Goal: Task Accomplishment & Management: Manage account settings

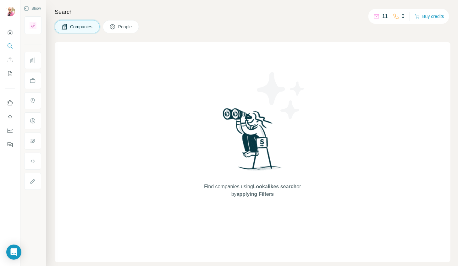
click at [380, 18] on div "11" at bounding box center [381, 17] width 14 height 8
click at [126, 27] on span "People" at bounding box center [125, 27] width 14 height 6
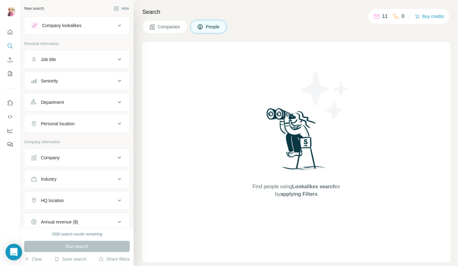
click at [14, 248] on icon "Open Intercom Messenger" at bounding box center [13, 252] width 7 height 8
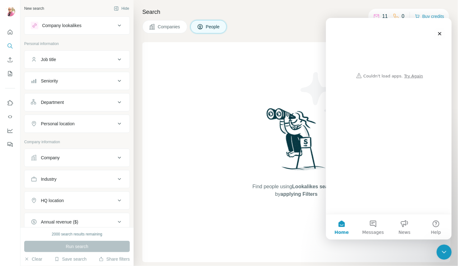
click at [414, 75] on div "Intercom messenger" at bounding box center [388, 50] width 113 height 64
click at [413, 77] on div "Intercom messenger" at bounding box center [388, 50] width 113 height 64
click at [375, 226] on button "Messages" at bounding box center [372, 226] width 31 height 25
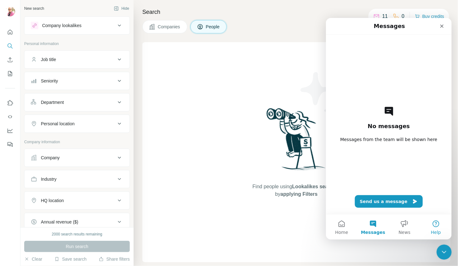
click at [438, 225] on button "Help" at bounding box center [435, 226] width 31 height 25
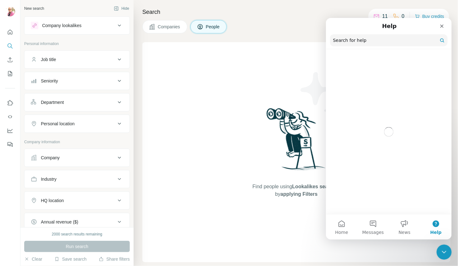
click at [386, 41] on input "Search for help" at bounding box center [389, 40] width 118 height 12
type input "**********"
click at [343, 231] on span "Home" at bounding box center [341, 232] width 13 height 4
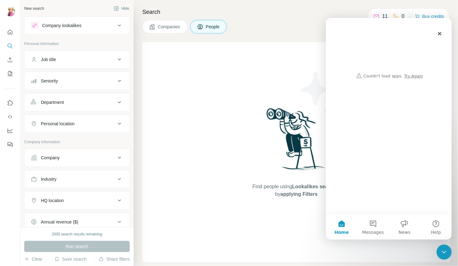
click at [413, 76] on div "Intercom messenger" at bounding box center [388, 50] width 113 height 64
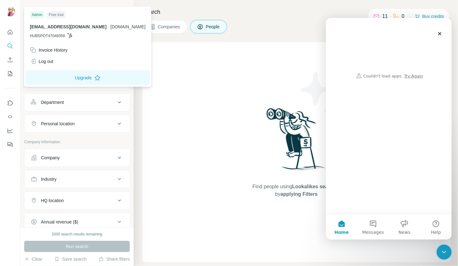
click at [11, 10] on img at bounding box center [10, 11] width 10 height 10
click at [11, 131] on icon "Dashboard" at bounding box center [10, 130] width 6 height 6
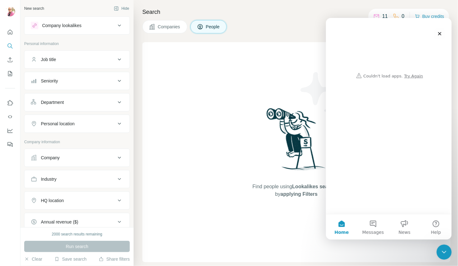
click at [230, 124] on div "Find people using Lookalikes search or by applying Filters" at bounding box center [296, 152] width 308 height 220
click at [438, 32] on icon "Close" at bounding box center [439, 33] width 5 height 5
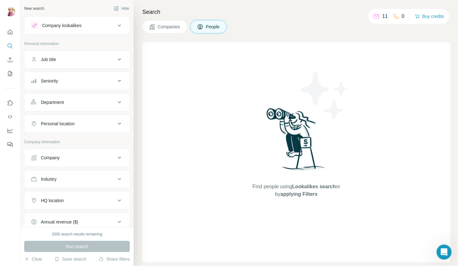
click at [77, 58] on div "Job title" at bounding box center [73, 59] width 85 height 6
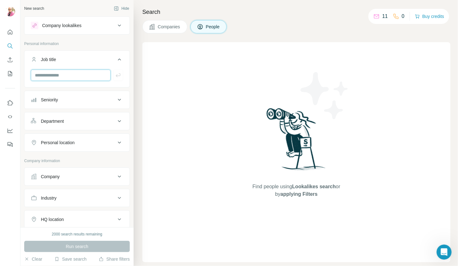
click at [74, 72] on input "text" at bounding box center [71, 74] width 80 height 11
type input "***"
click at [73, 97] on div "Seniority" at bounding box center [73, 100] width 85 height 6
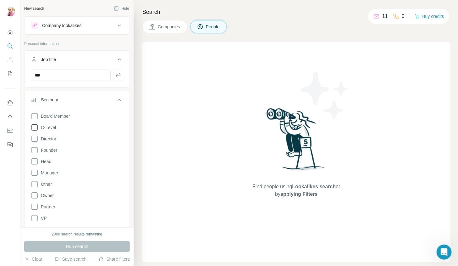
click at [33, 128] on icon at bounding box center [35, 128] width 8 height 8
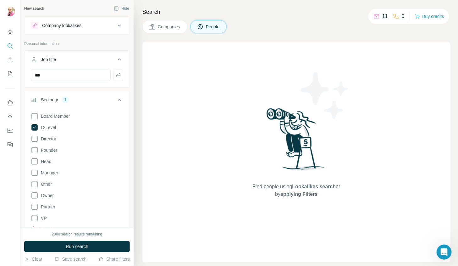
click at [191, 136] on div "Find people using Lookalikes search or by applying Filters" at bounding box center [296, 152] width 308 height 220
click at [120, 99] on icon at bounding box center [120, 100] width 8 height 8
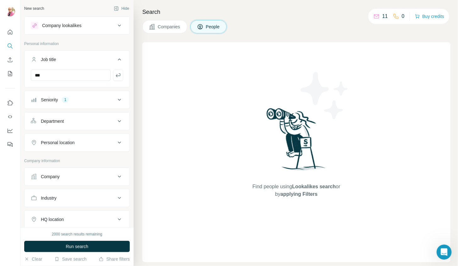
click at [118, 114] on button "Department" at bounding box center [77, 121] width 105 height 15
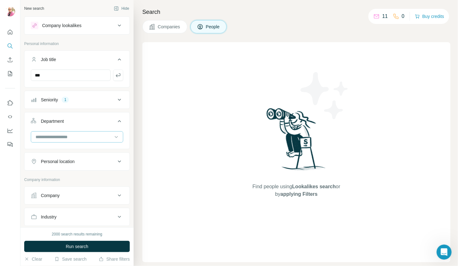
click at [111, 138] on input at bounding box center [74, 136] width 78 height 7
type input "*"
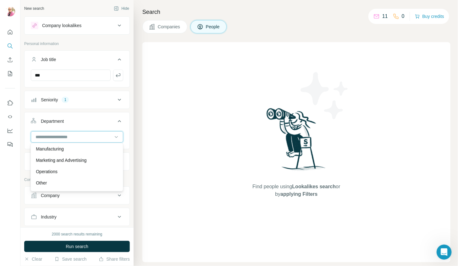
scroll to position [137, 0]
click at [64, 148] on p "Manufacturing" at bounding box center [50, 148] width 28 height 6
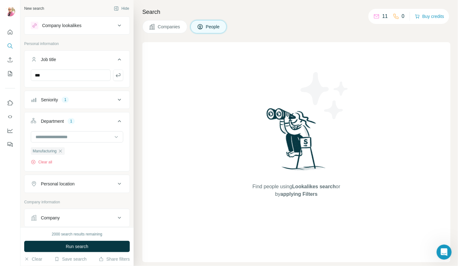
click at [177, 153] on div "Find people using Lookalikes search or by applying Filters" at bounding box center [296, 152] width 308 height 220
click at [118, 215] on icon at bounding box center [120, 218] width 8 height 8
click at [87, 247] on span "Run search" at bounding box center [77, 246] width 23 height 6
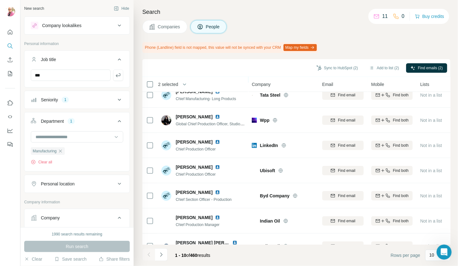
scroll to position [99, 0]
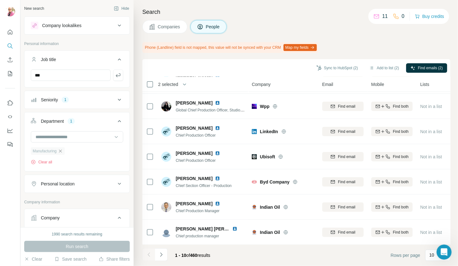
click at [63, 148] on icon "button" at bounding box center [60, 150] width 5 height 5
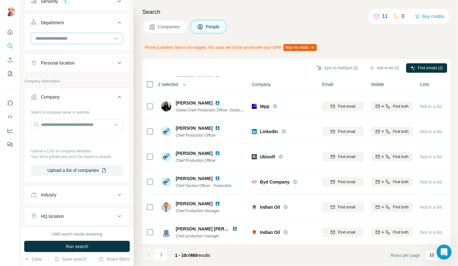
scroll to position [131, 0]
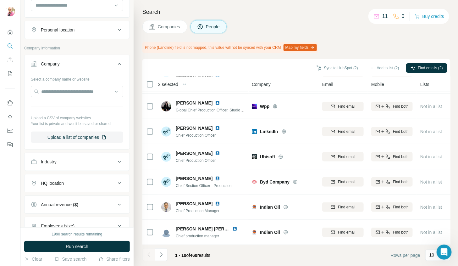
click at [119, 161] on icon at bounding box center [119, 162] width 3 height 2
click at [117, 178] on icon at bounding box center [116, 177] width 6 height 6
type input "*"
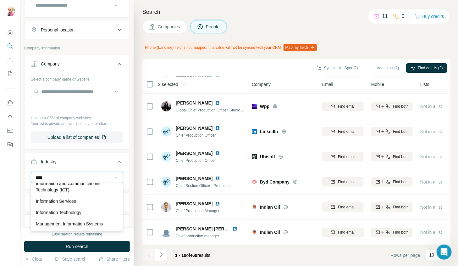
scroll to position [29, 0]
type input "****"
click at [79, 186] on p "Information and Communications Technology (ICT)" at bounding box center [77, 186] width 82 height 13
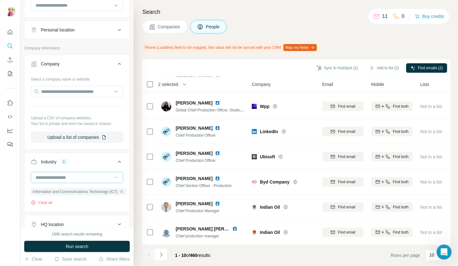
click at [77, 174] on input at bounding box center [74, 177] width 78 height 7
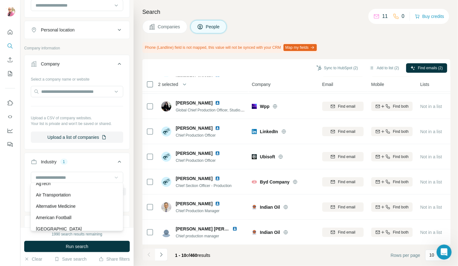
scroll to position [154, 0]
click at [76, 175] on input at bounding box center [74, 177] width 78 height 7
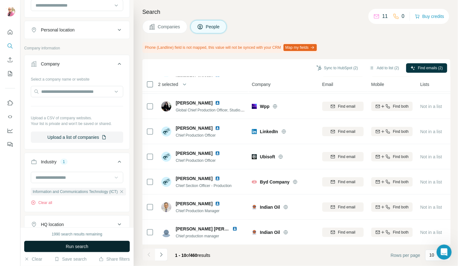
click at [86, 246] on span "Run search" at bounding box center [77, 246] width 23 height 6
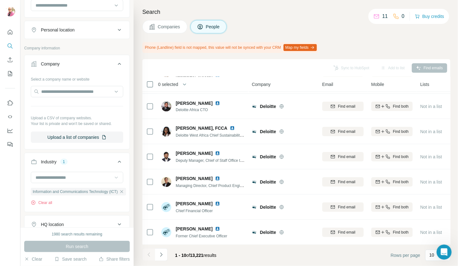
scroll to position [150, 0]
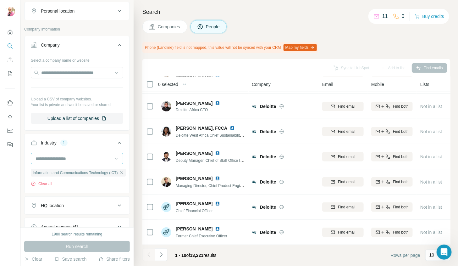
click at [90, 155] on input at bounding box center [74, 158] width 78 height 7
type input "***"
click at [63, 169] on p "Information Technology" at bounding box center [59, 171] width 46 height 6
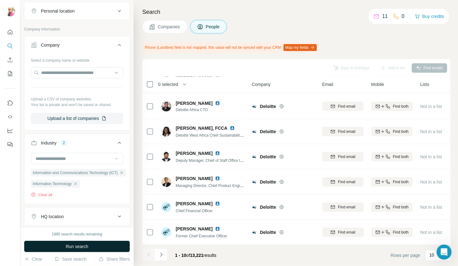
click at [99, 248] on button "Run search" at bounding box center [77, 246] width 106 height 11
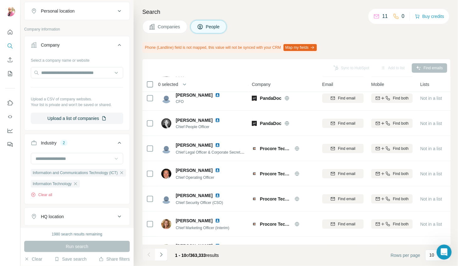
scroll to position [99, 0]
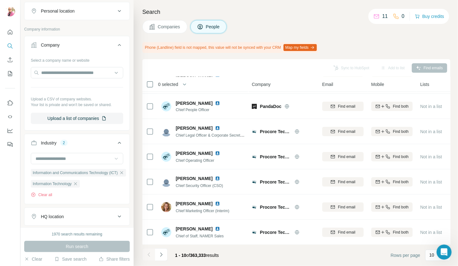
click at [117, 155] on icon at bounding box center [116, 158] width 6 height 6
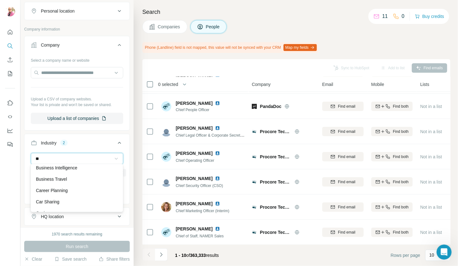
type input "***"
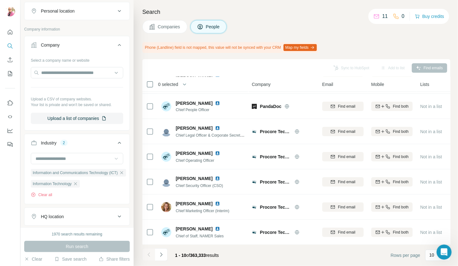
click at [13, 181] on div at bounding box center [10, 133] width 20 height 266
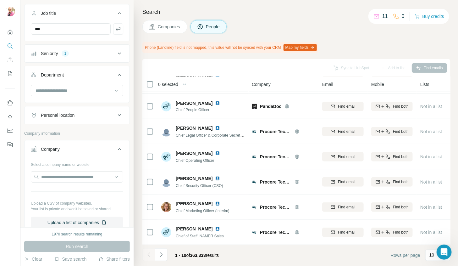
scroll to position [40, 0]
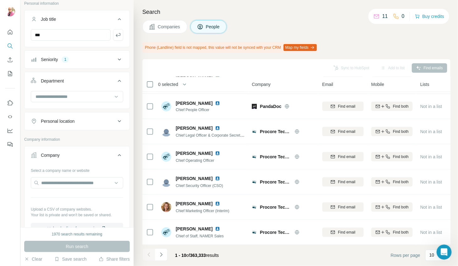
click at [122, 120] on icon at bounding box center [120, 121] width 8 height 8
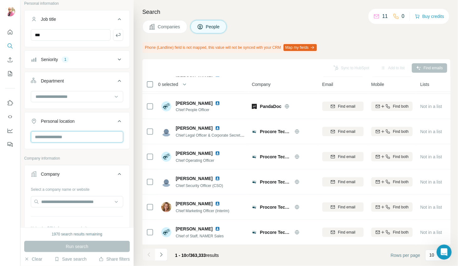
click at [91, 133] on input "text" at bounding box center [77, 136] width 92 height 11
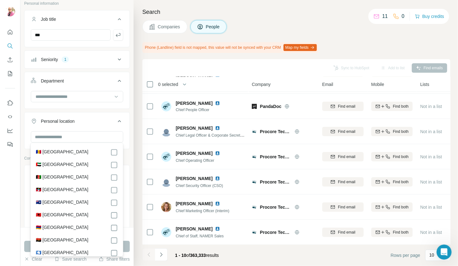
click at [16, 195] on div at bounding box center [10, 133] width 20 height 266
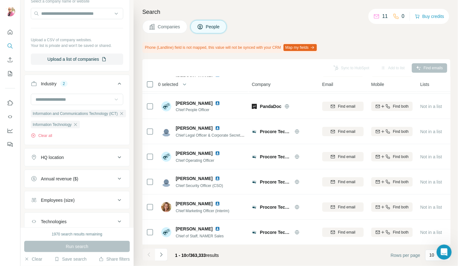
scroll to position [229, 0]
click at [77, 122] on icon "button" at bounding box center [75, 123] width 3 height 3
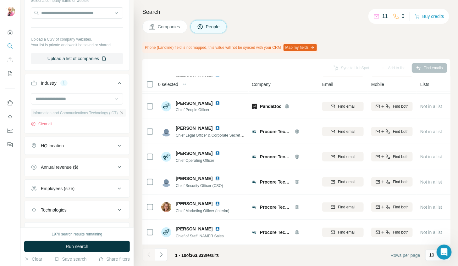
click at [116, 96] on icon at bounding box center [116, 99] width 6 height 6
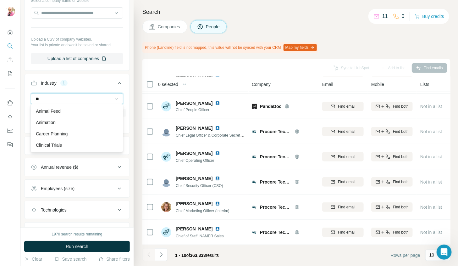
type input "*"
type input "***"
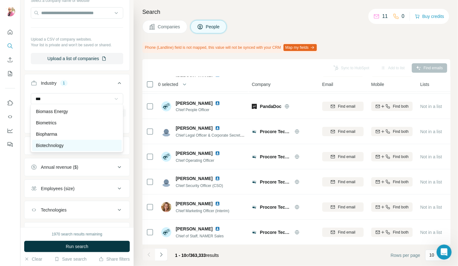
click at [62, 142] on p "Biotechnology" at bounding box center [50, 145] width 28 height 6
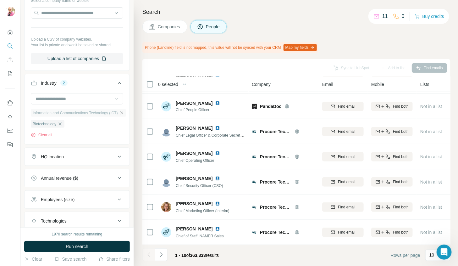
click at [123, 111] on icon "button" at bounding box center [121, 112] width 3 height 3
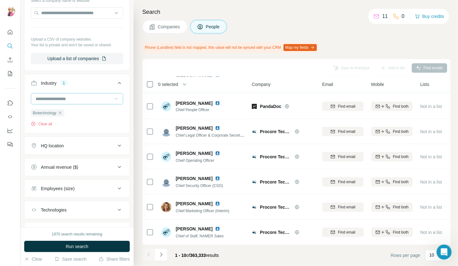
click at [93, 97] on input at bounding box center [74, 98] width 78 height 7
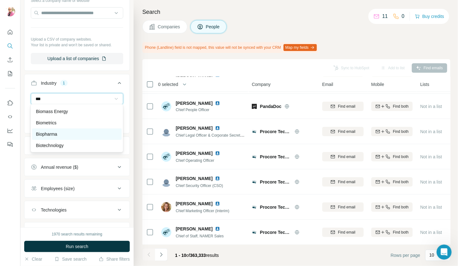
type input "***"
click at [59, 134] on div "Biopharma" at bounding box center [77, 134] width 82 height 6
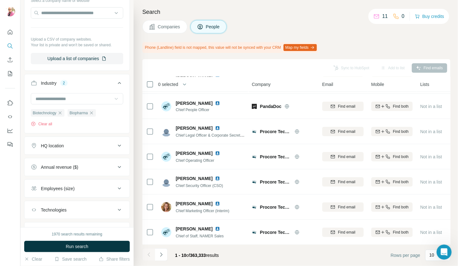
click at [9, 204] on div at bounding box center [10, 133] width 20 height 266
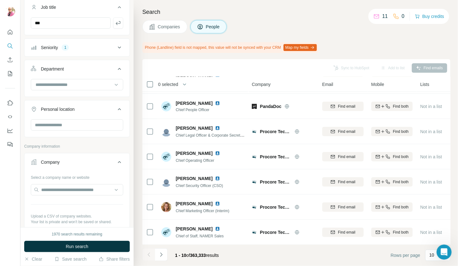
scroll to position [48, 0]
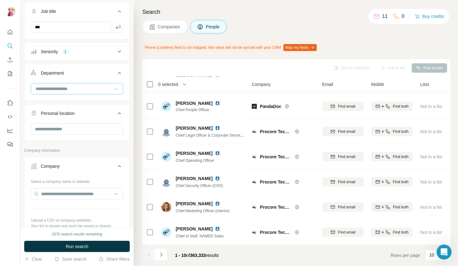
click at [117, 86] on icon at bounding box center [116, 89] width 6 height 6
type input "*"
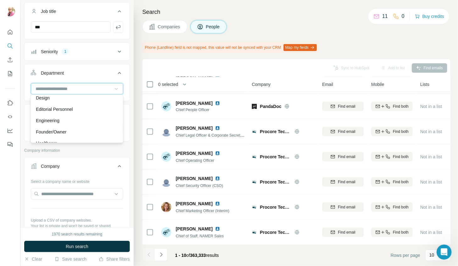
scroll to position [57, 0]
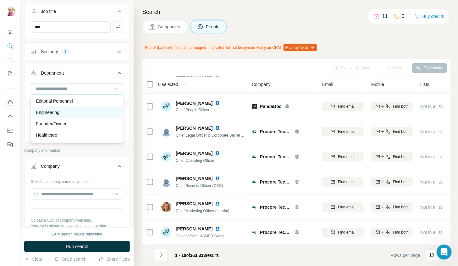
click at [63, 111] on div "Engineering" at bounding box center [77, 112] width 82 height 6
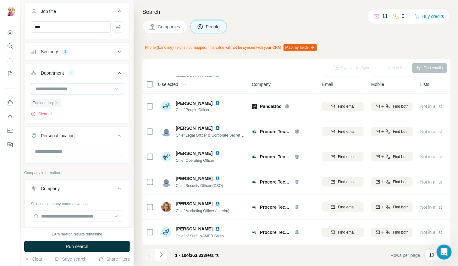
click at [121, 53] on icon at bounding box center [120, 52] width 8 height 8
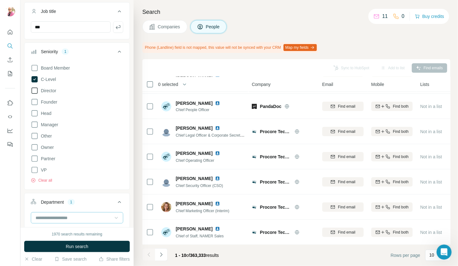
click at [36, 91] on icon at bounding box center [35, 91] width 8 height 8
click at [34, 112] on icon at bounding box center [35, 113] width 8 height 8
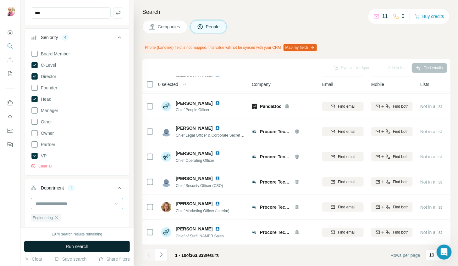
click at [81, 246] on span "Run search" at bounding box center [77, 246] width 23 height 6
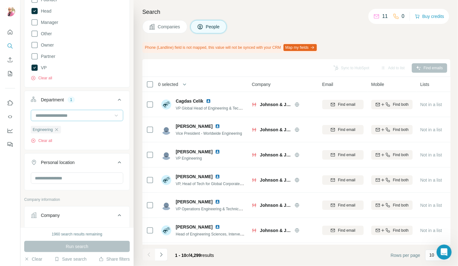
scroll to position [99, 0]
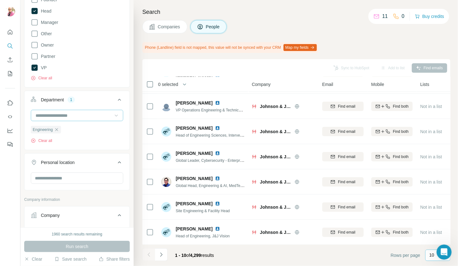
click at [430, 254] on p "10" at bounding box center [432, 255] width 5 height 6
click at [434, 208] on p "60" at bounding box center [433, 207] width 5 height 6
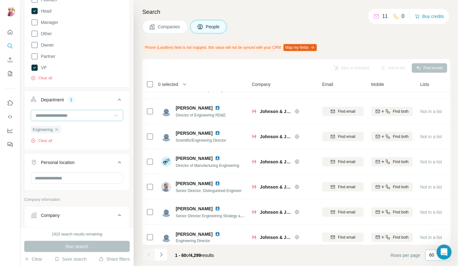
scroll to position [1356, 0]
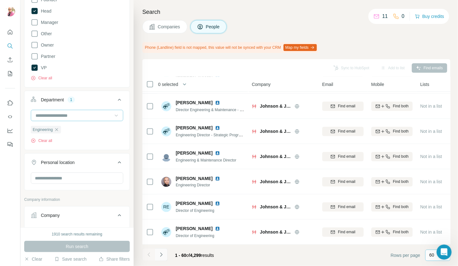
click at [161, 254] on icon "Navigate to next page" at bounding box center [161, 254] width 6 height 6
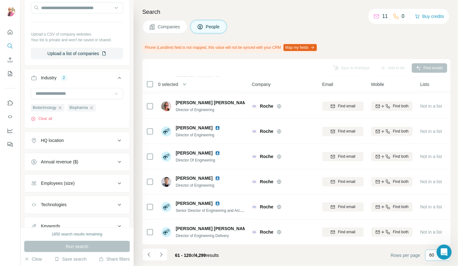
scroll to position [408, 0]
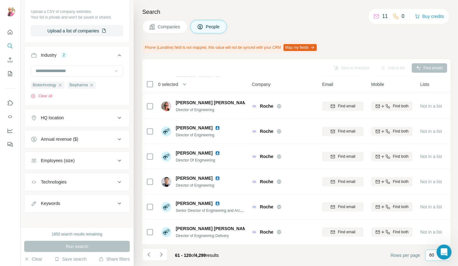
click at [119, 178] on icon at bounding box center [120, 182] width 8 height 8
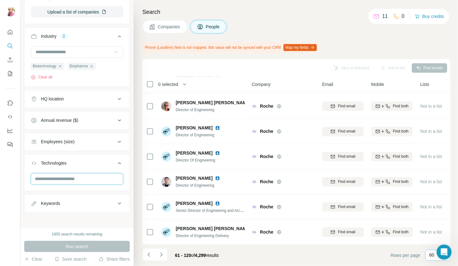
click at [101, 174] on input "text" at bounding box center [77, 178] width 92 height 11
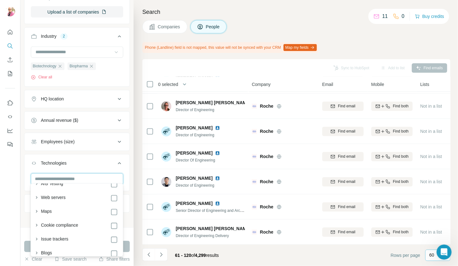
scroll to position [601, 0]
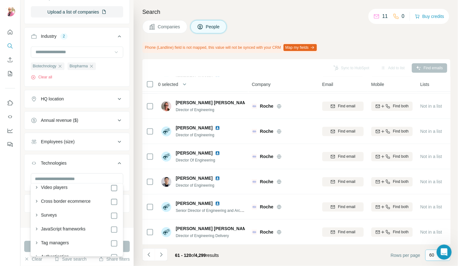
click at [14, 213] on div at bounding box center [10, 133] width 20 height 266
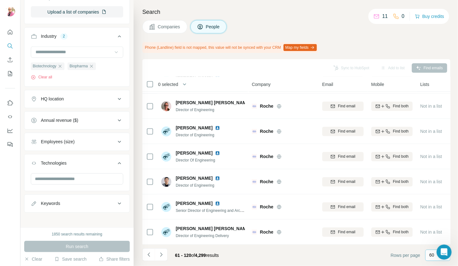
click at [119, 202] on icon at bounding box center [120, 204] width 8 height 8
click at [118, 98] on icon at bounding box center [120, 99] width 8 height 8
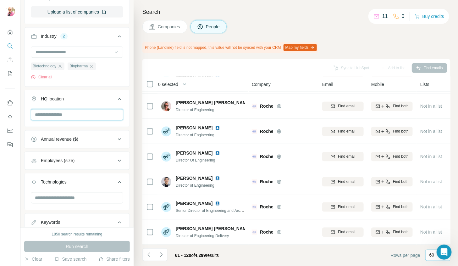
click at [96, 115] on input "text" at bounding box center [77, 114] width 92 height 11
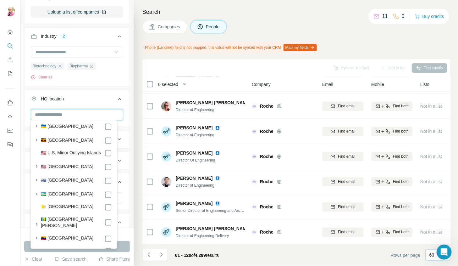
scroll to position [3153, 0]
click at [36, 167] on icon "button" at bounding box center [37, 166] width 2 height 3
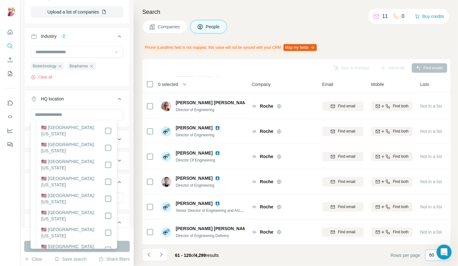
scroll to position [3228, 0]
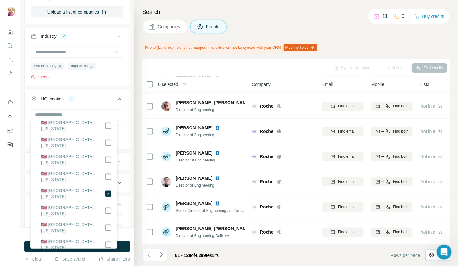
click at [128, 233] on div "1850 search results remaining" at bounding box center [77, 234] width 106 height 6
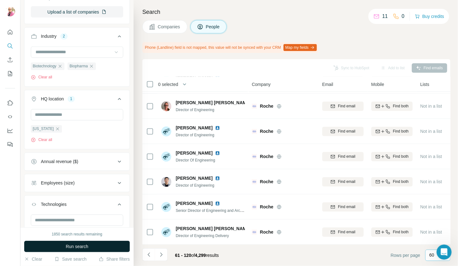
click at [106, 245] on button "Run search" at bounding box center [77, 246] width 106 height 11
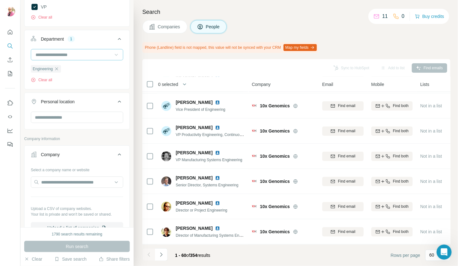
scroll to position [192, 0]
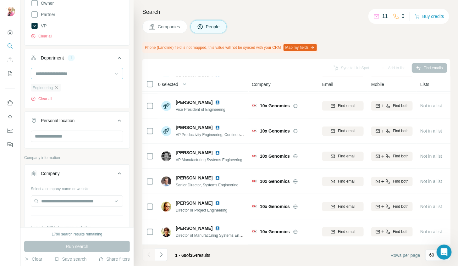
click at [58, 86] on icon "button" at bounding box center [56, 87] width 5 height 5
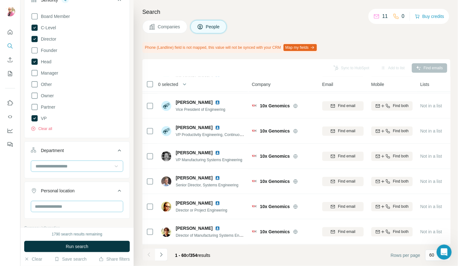
scroll to position [139, 0]
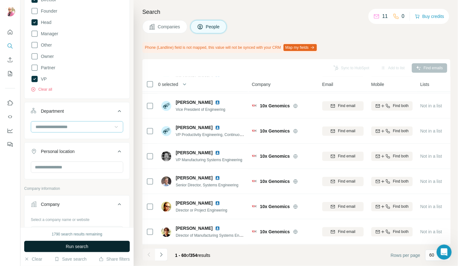
click at [87, 246] on span "Run search" at bounding box center [77, 246] width 23 height 6
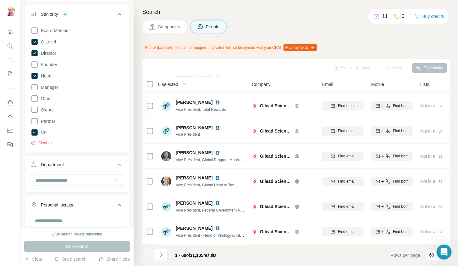
scroll to position [83, 0]
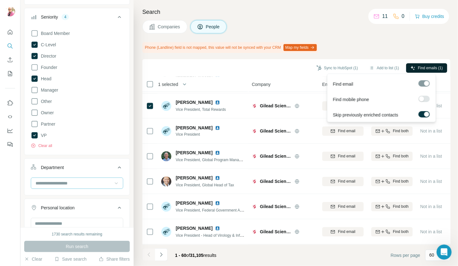
click at [421, 66] on span "Find emails (1)" at bounding box center [430, 68] width 25 height 6
click at [259, 64] on div "Sync to HubSpot (1) Add to list (1) Find emails (1)" at bounding box center [297, 67] width 302 height 11
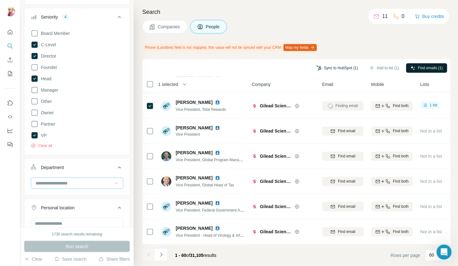
click at [329, 66] on button "Sync to HubSpot (1)" at bounding box center [337, 67] width 50 height 9
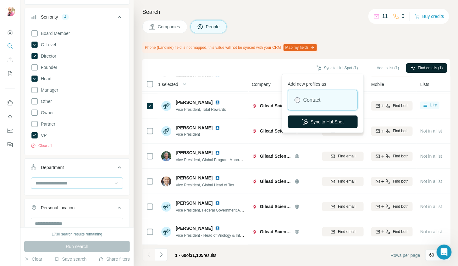
click at [325, 121] on button "Sync to HubSpot" at bounding box center [323, 121] width 70 height 13
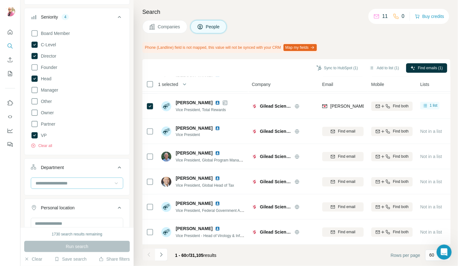
scroll to position [3203, 0]
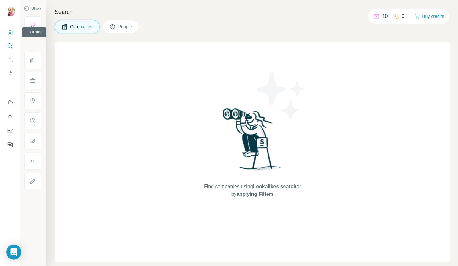
click at [11, 34] on icon "Quick start" at bounding box center [10, 32] width 6 height 6
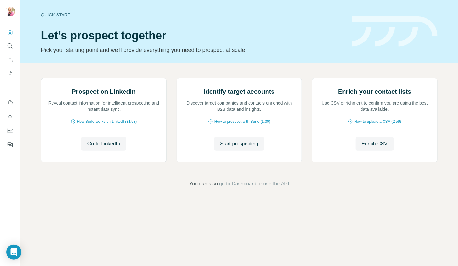
scroll to position [6, 0]
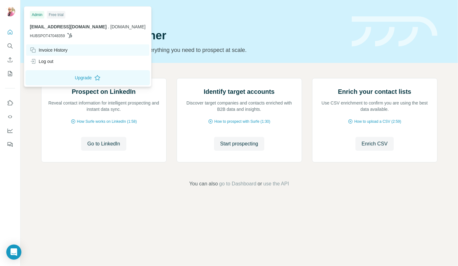
click at [49, 51] on div "Invoice History" at bounding box center [49, 50] width 38 height 6
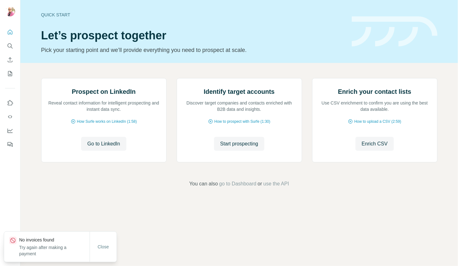
click at [44, 247] on p "Try again after making a payment" at bounding box center [54, 250] width 70 height 13
click at [103, 246] on span "Close" at bounding box center [103, 246] width 11 height 6
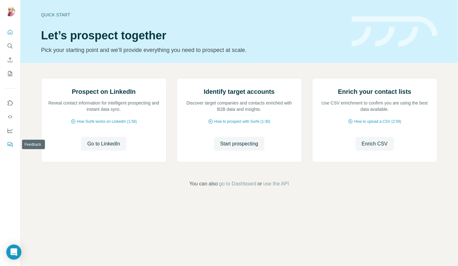
click at [9, 141] on icon "Feedback" at bounding box center [10, 144] width 6 height 6
